Goal: Information Seeking & Learning: Learn about a topic

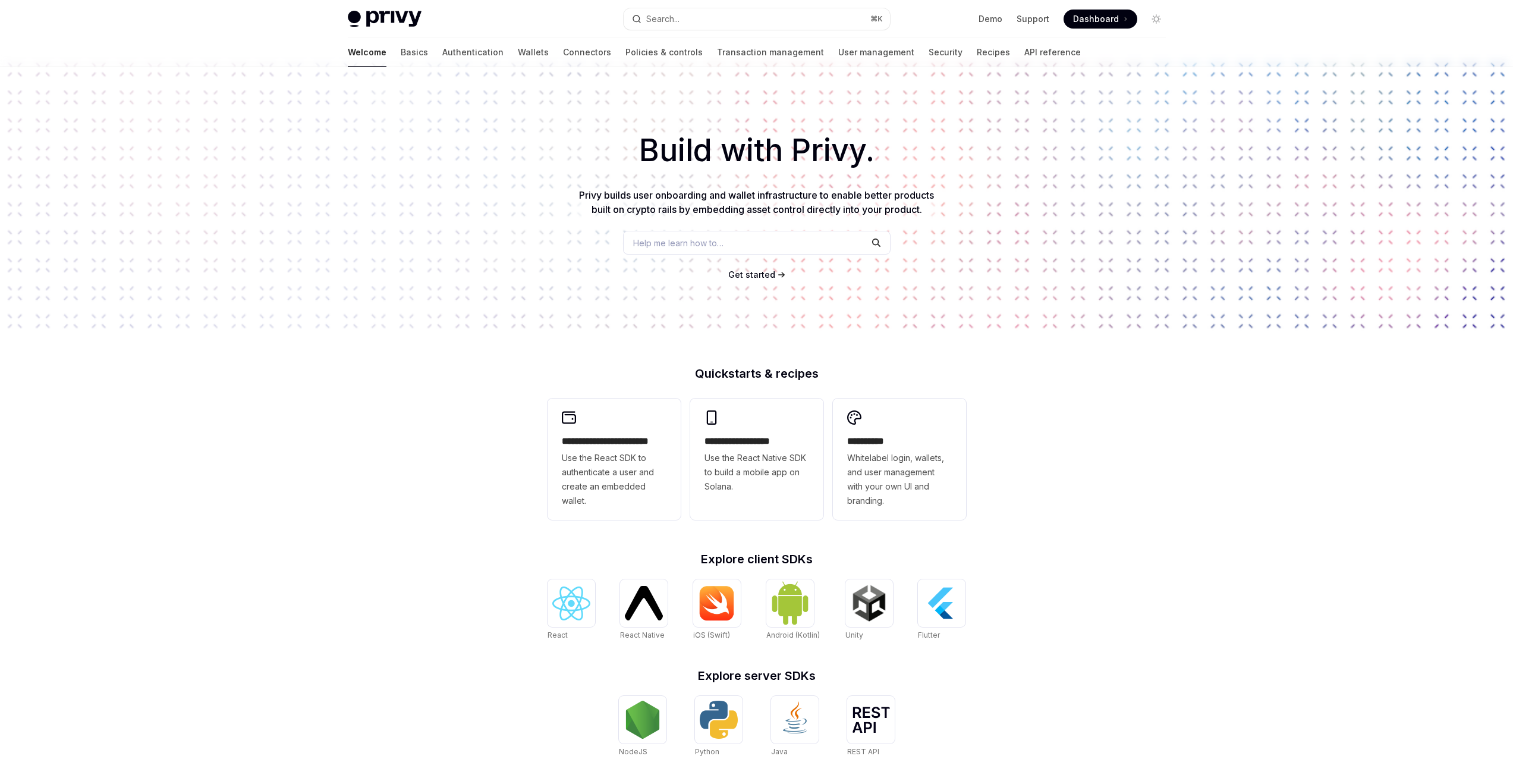
scroll to position [15, 0]
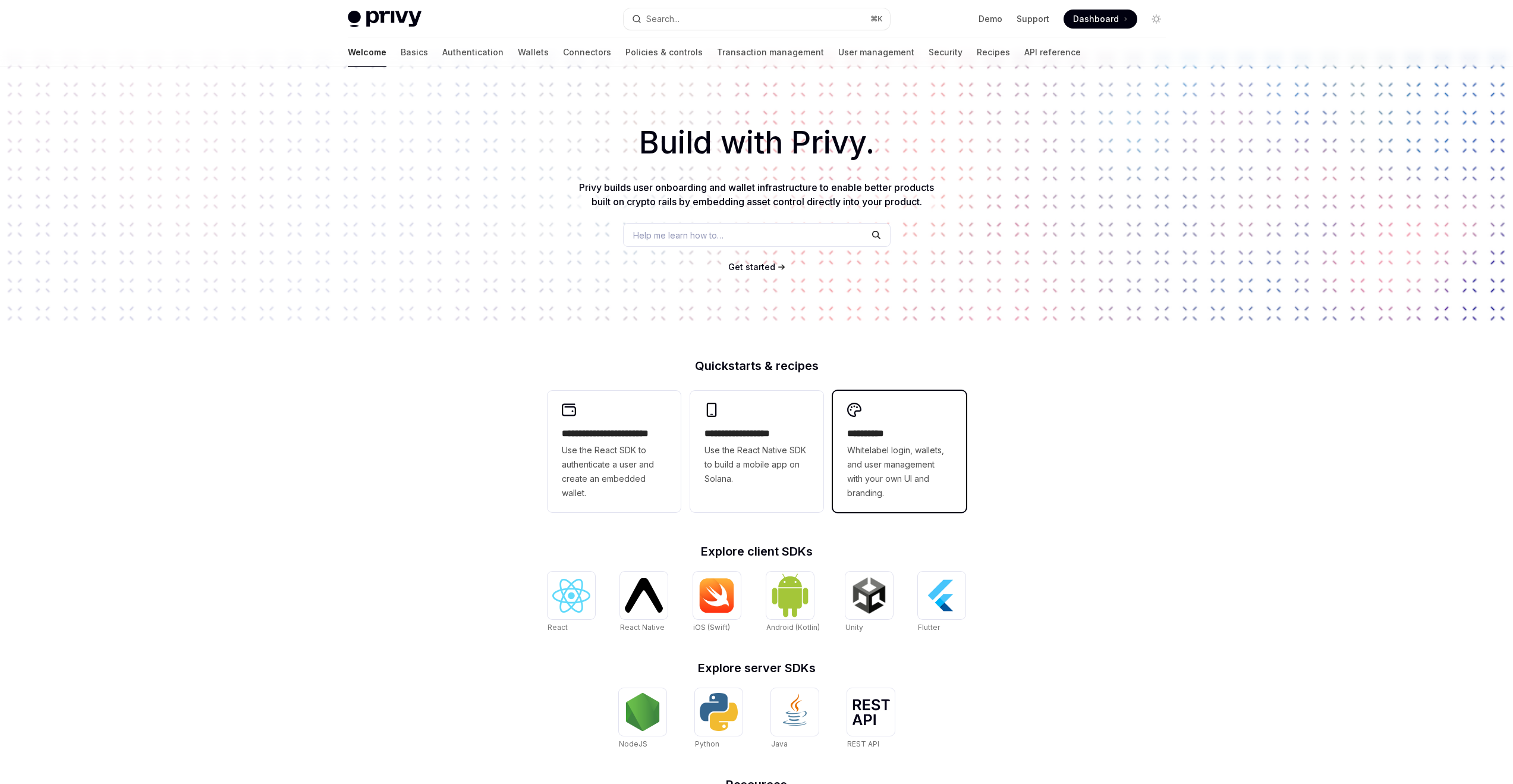
click at [945, 482] on span "Whitelabel login, wallets, and user management with your own UI and branding." at bounding box center [900, 472] width 105 height 57
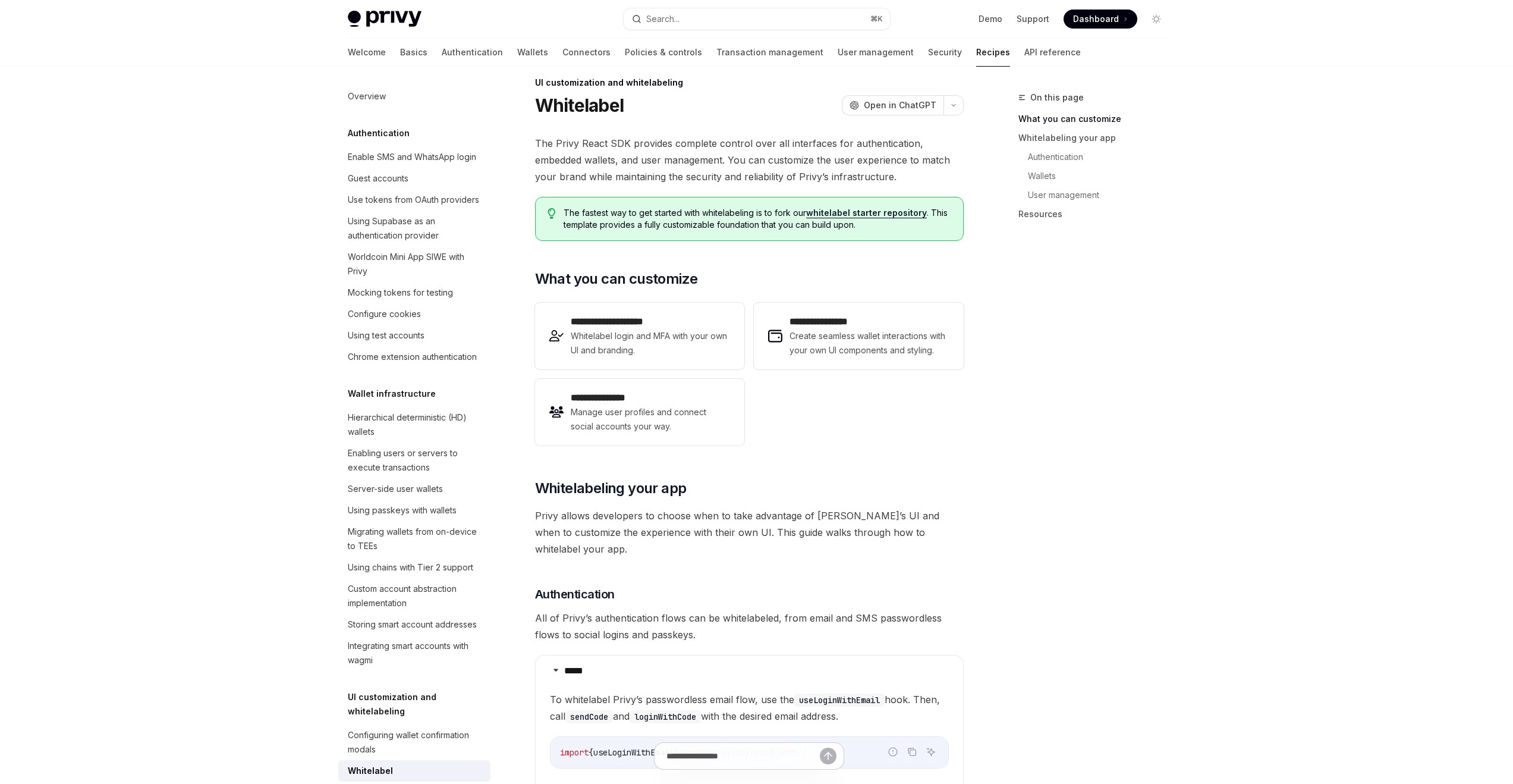
scroll to position [417, 0]
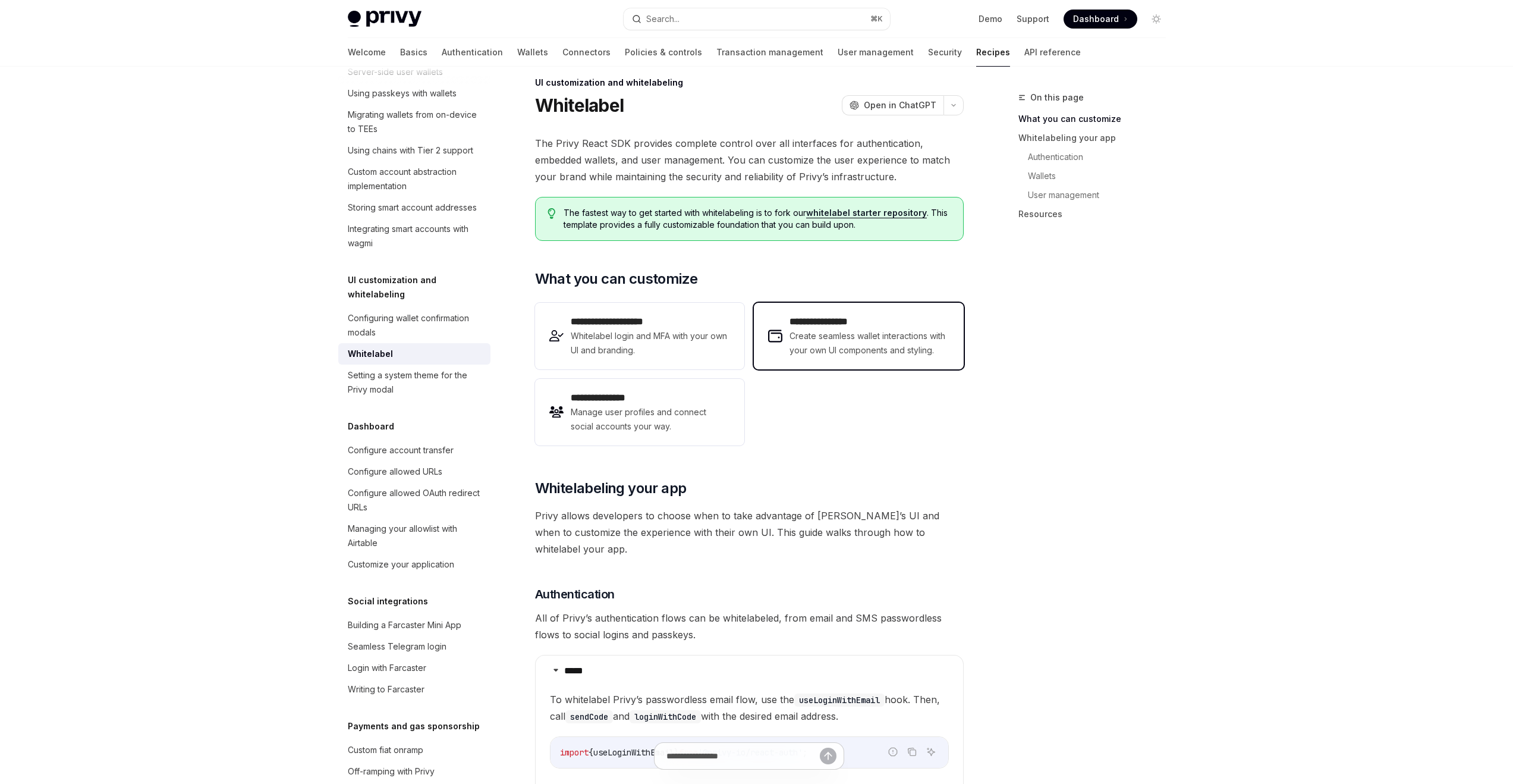
click at [898, 351] on span "Create seamless wallet interactions with your own UI components and styling." at bounding box center [869, 343] width 159 height 28
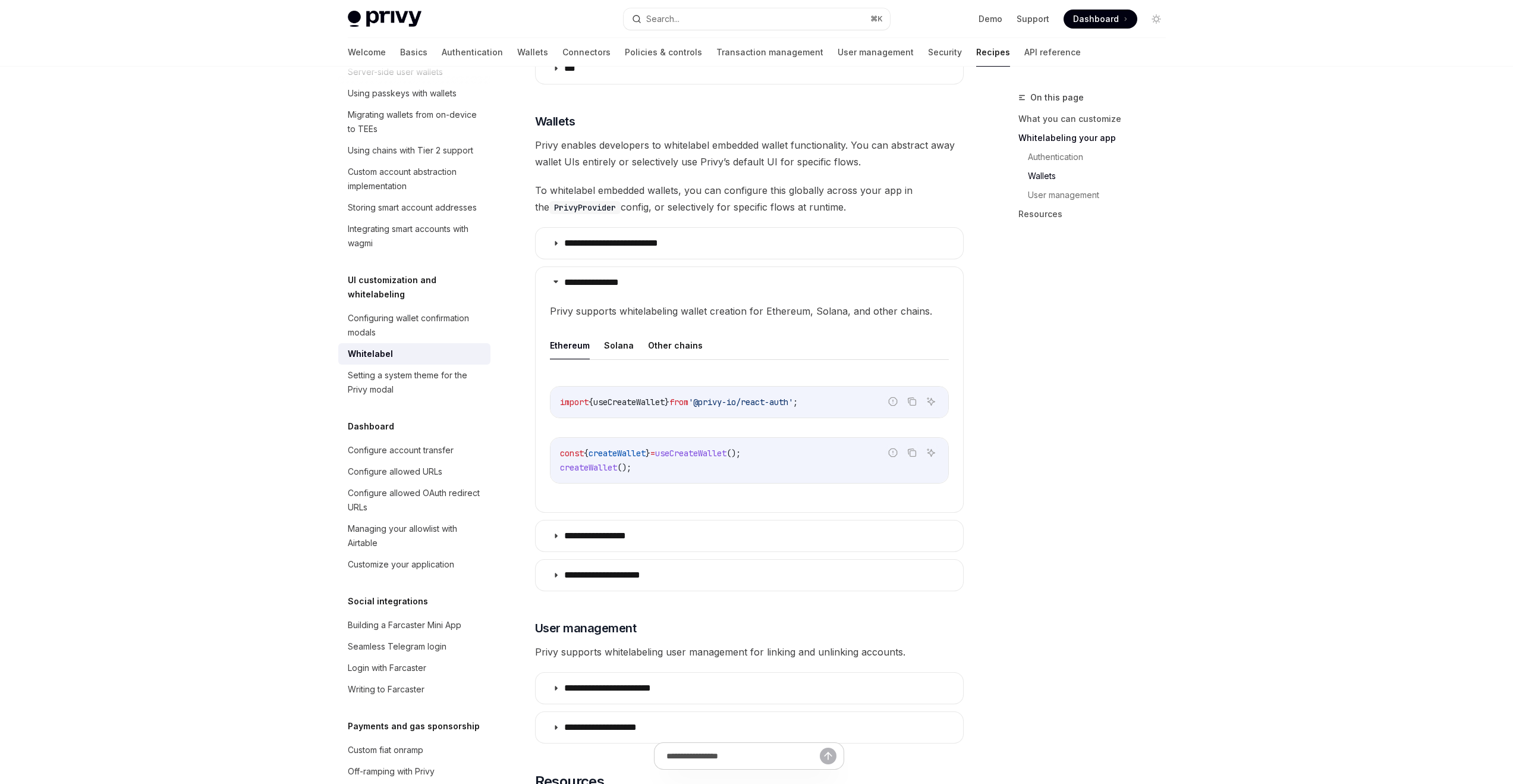
scroll to position [1026, 0]
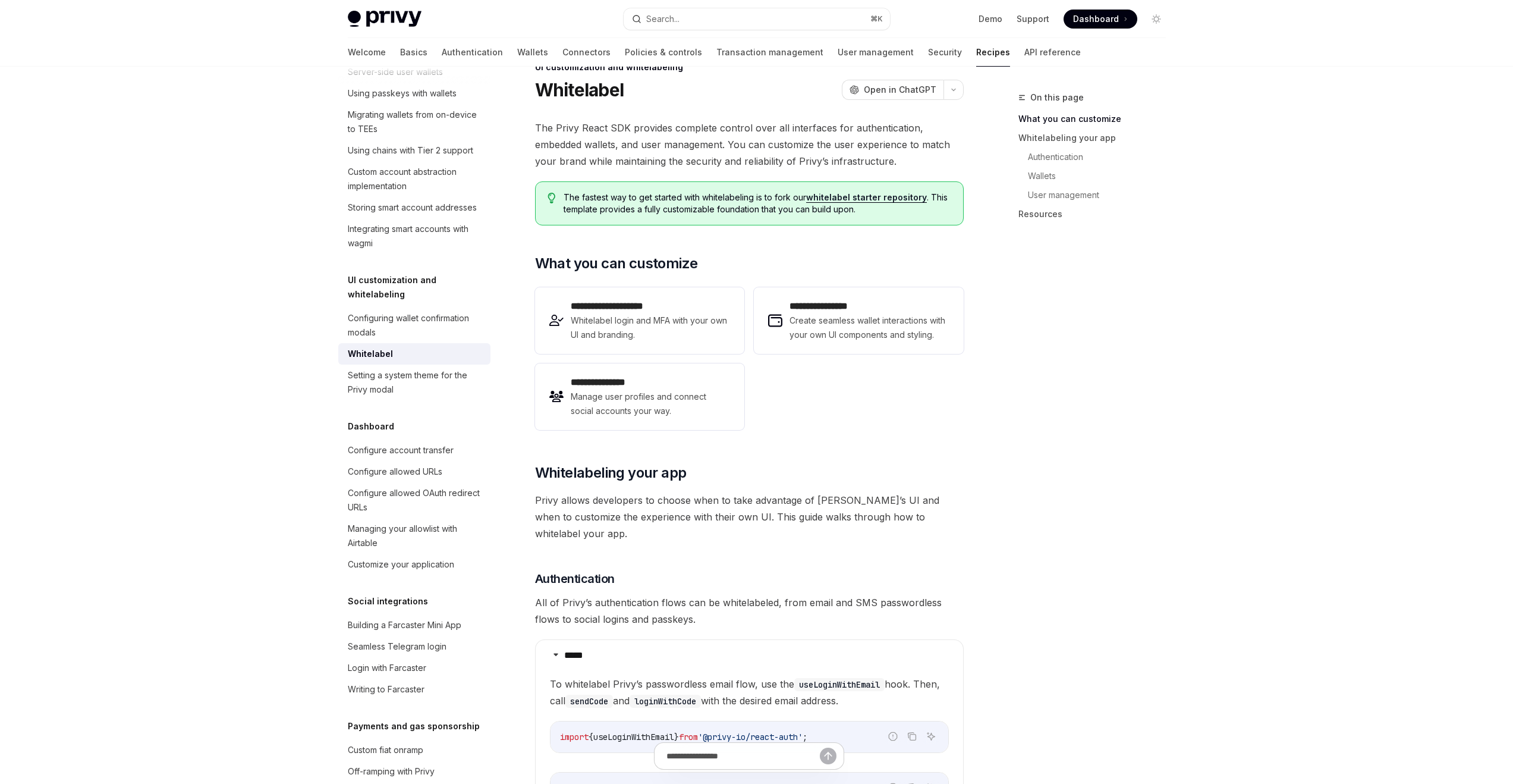
scroll to position [15, 0]
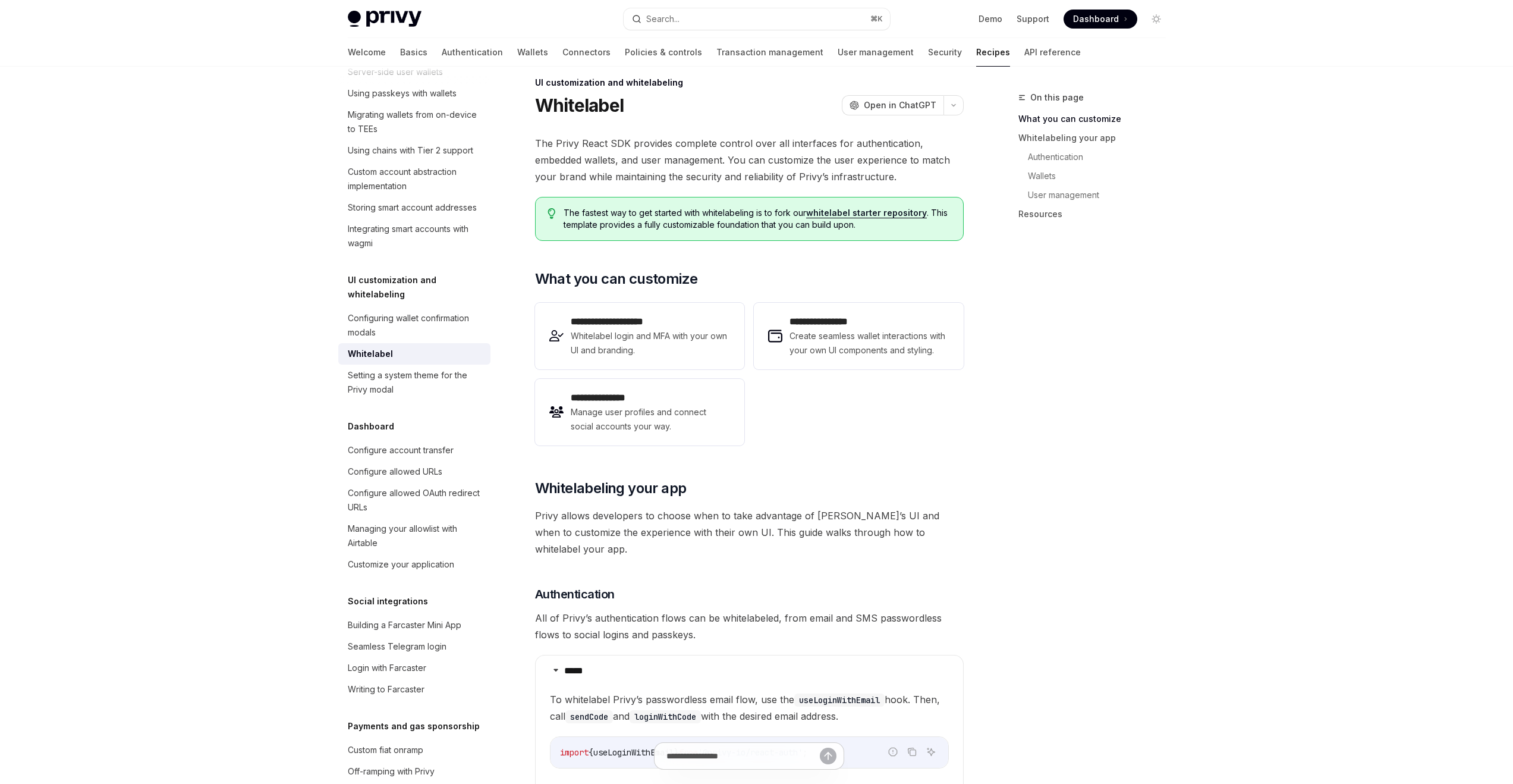
type textarea "*"
